Goal: Navigation & Orientation: Find specific page/section

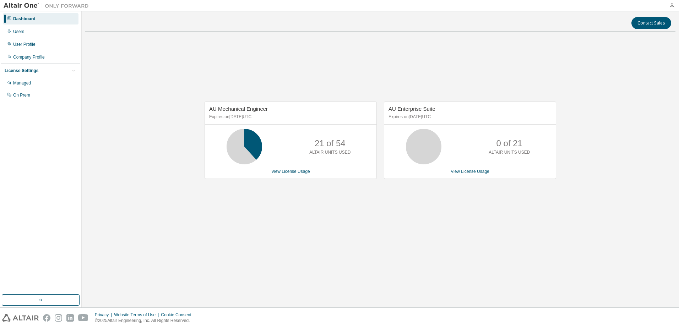
click at [670, 6] on icon "button" at bounding box center [672, 5] width 6 height 6
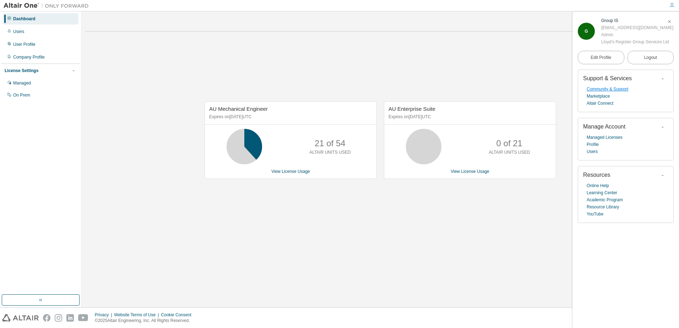
click at [616, 93] on link "Community & Support" at bounding box center [608, 89] width 42 height 7
